Goal: Task Accomplishment & Management: Manage account settings

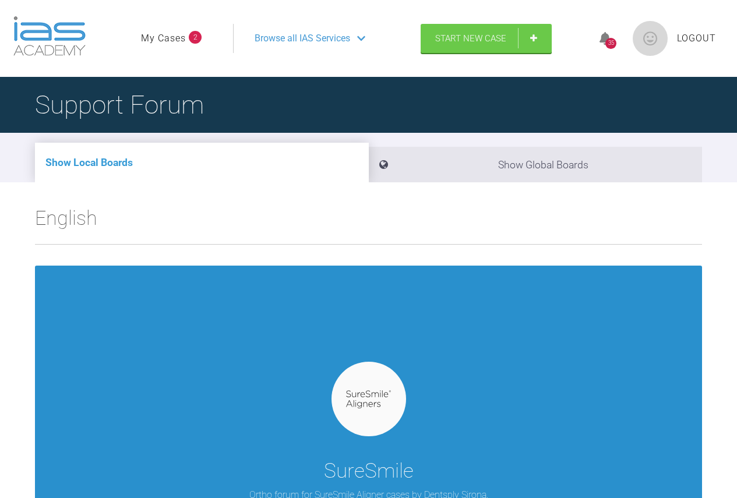
click at [363, 392] on img at bounding box center [368, 399] width 45 height 18
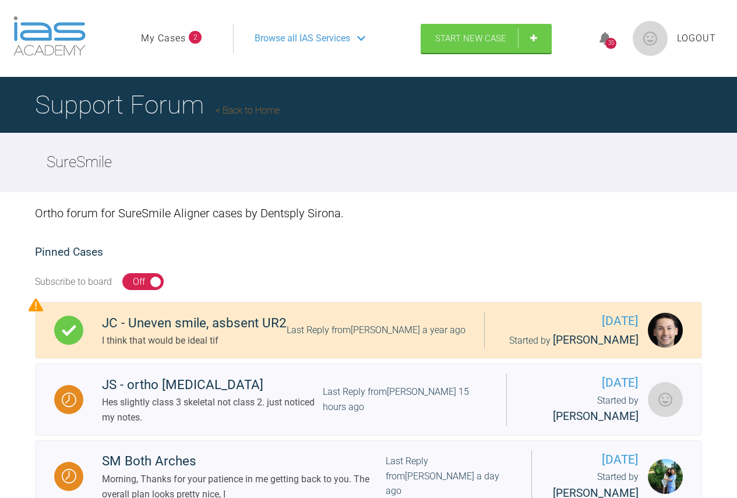
click at [168, 37] on link "My Cases" at bounding box center [163, 38] width 45 height 15
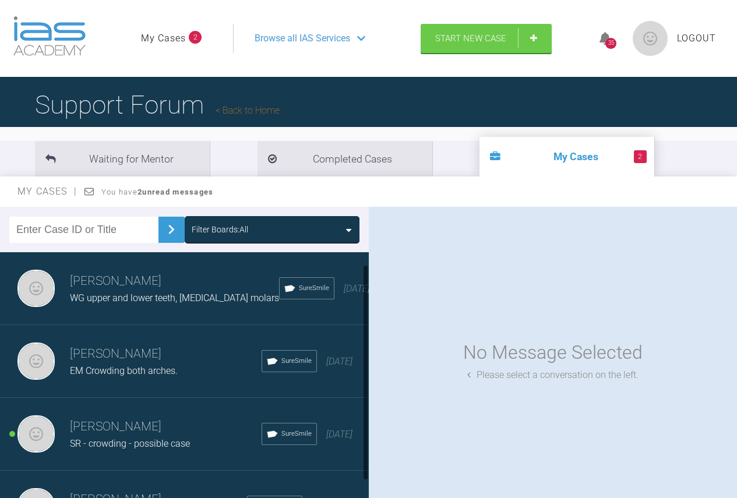
scroll to position [40, 0]
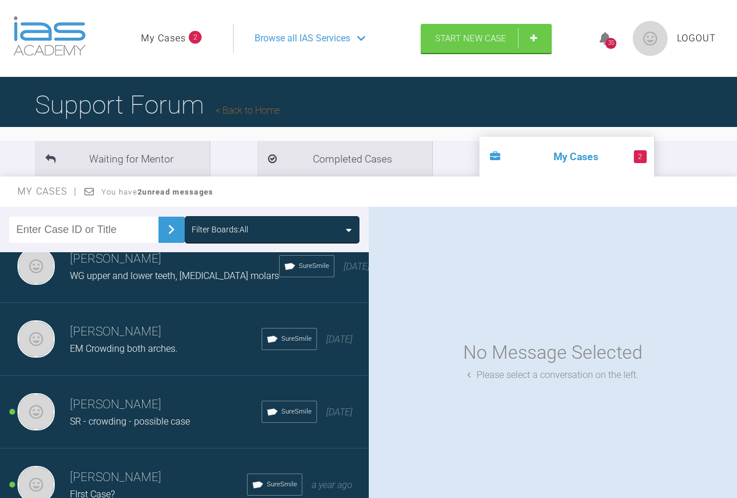
click at [144, 395] on h3 "John Paul Flanigan" at bounding box center [166, 405] width 192 height 20
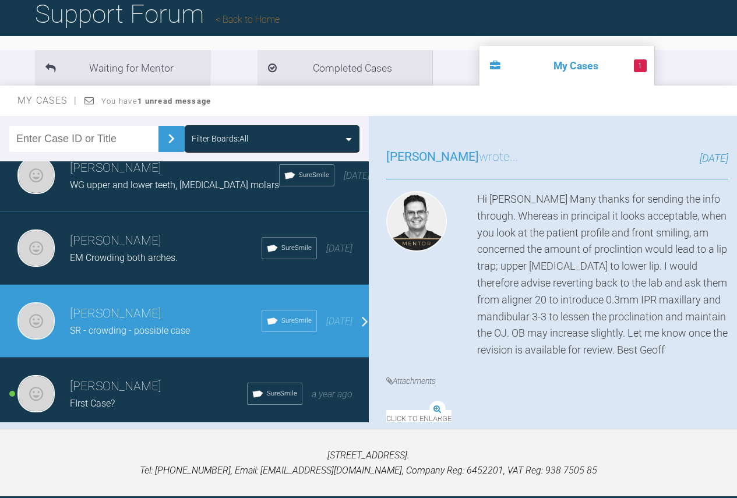
scroll to position [116, 0]
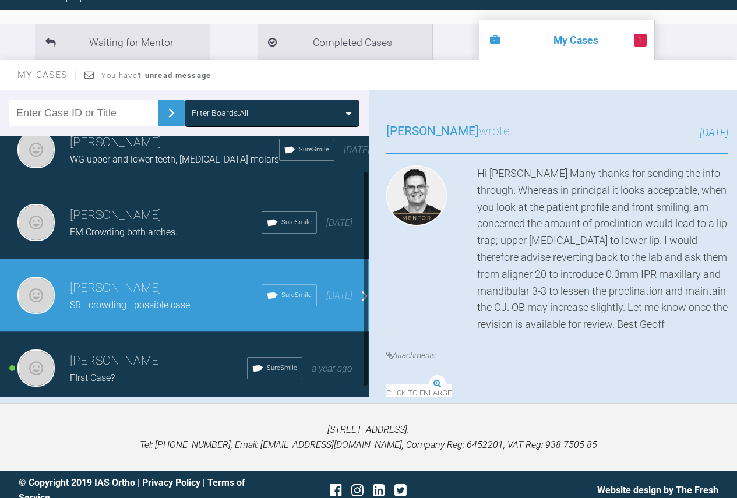
click at [133, 351] on h3 "John Paul Flanigan" at bounding box center [158, 361] width 177 height 20
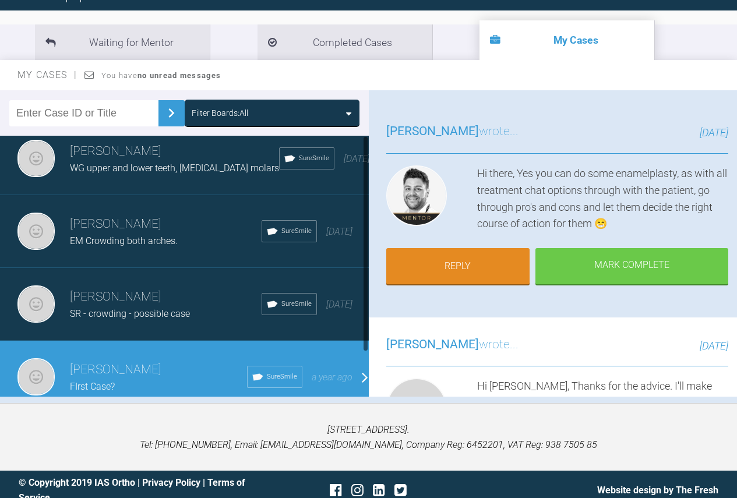
scroll to position [0, 0]
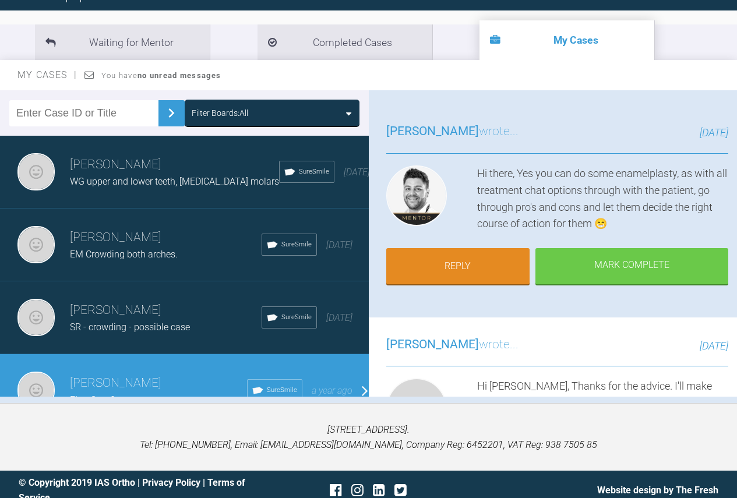
click at [139, 163] on h3 "John Paul Flanigan" at bounding box center [174, 165] width 209 height 20
